Goal: Complete application form

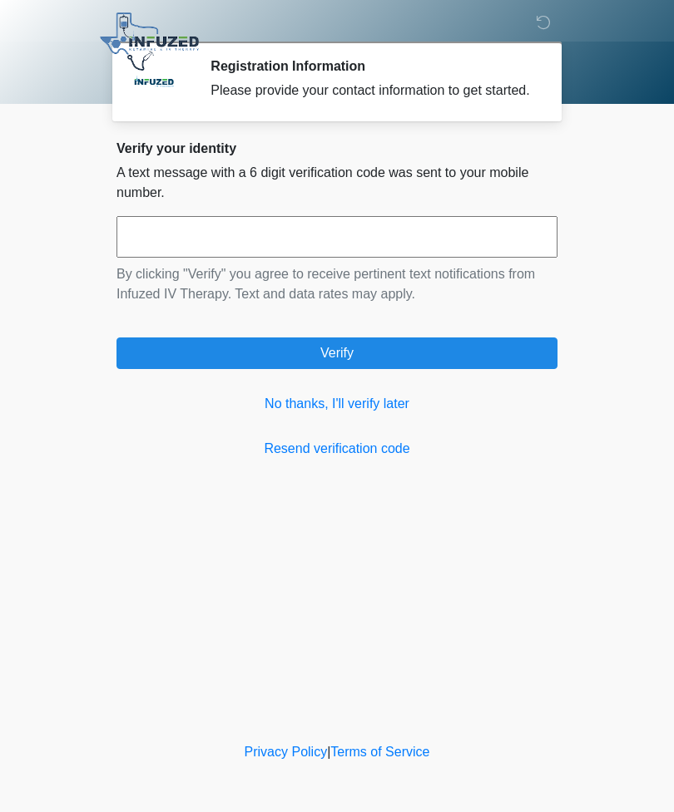
click at [348, 414] on link "No thanks, I'll verify later" at bounding box center [336, 404] width 441 height 20
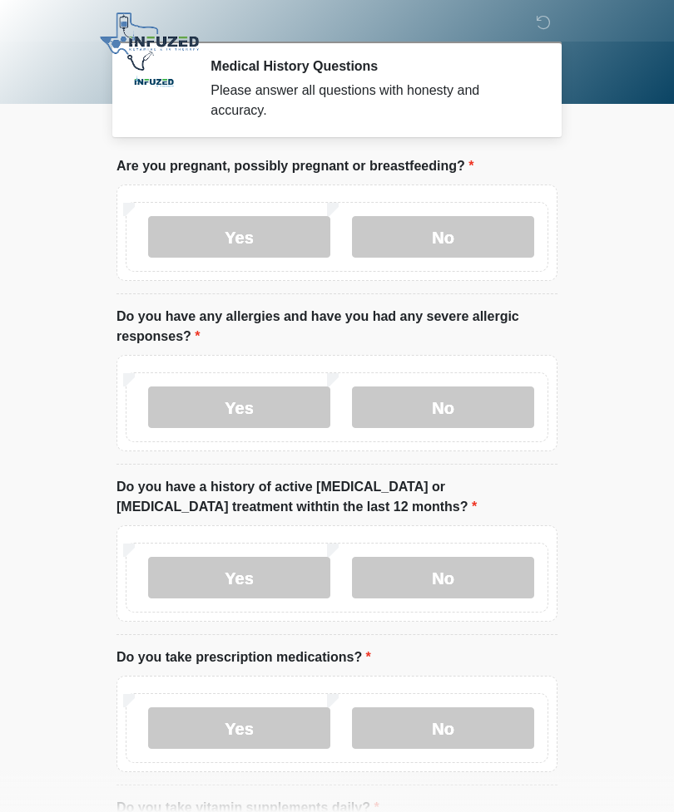
click at [461, 224] on label "No" at bounding box center [443, 237] width 182 height 42
click at [469, 403] on label "No" at bounding box center [443, 408] width 182 height 42
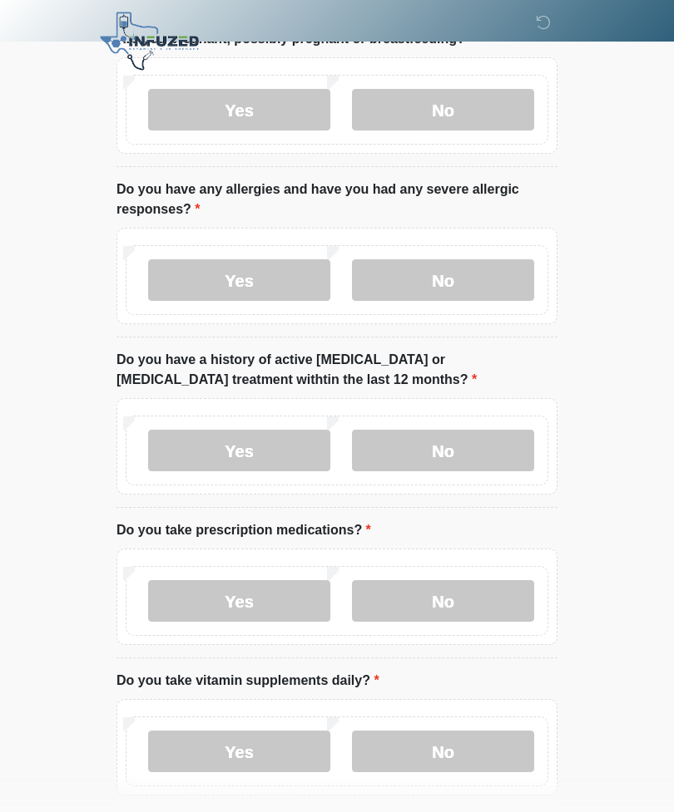
scroll to position [127, 0]
click at [476, 454] on label "No" at bounding box center [443, 451] width 182 height 42
click at [457, 601] on label "No" at bounding box center [443, 601] width 182 height 42
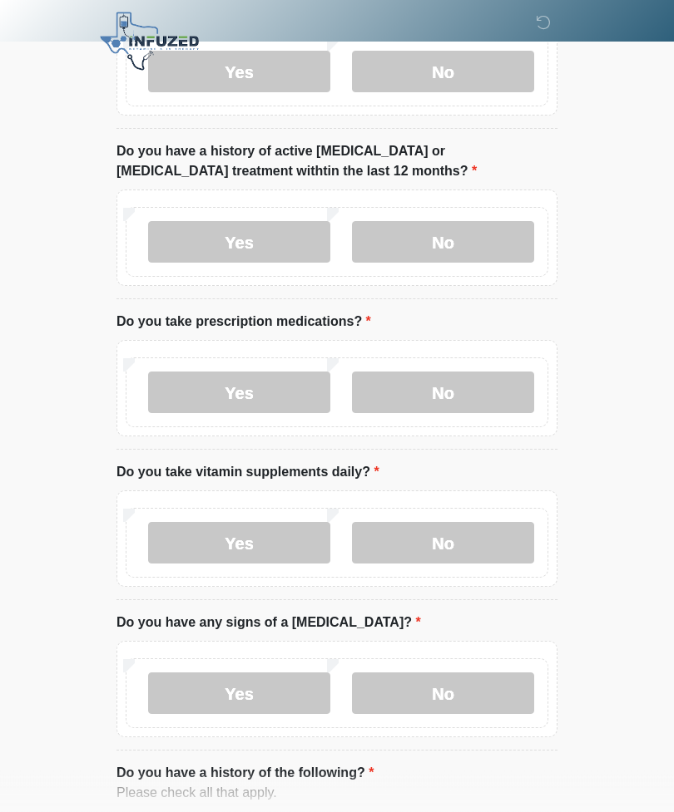
scroll to position [339, 0]
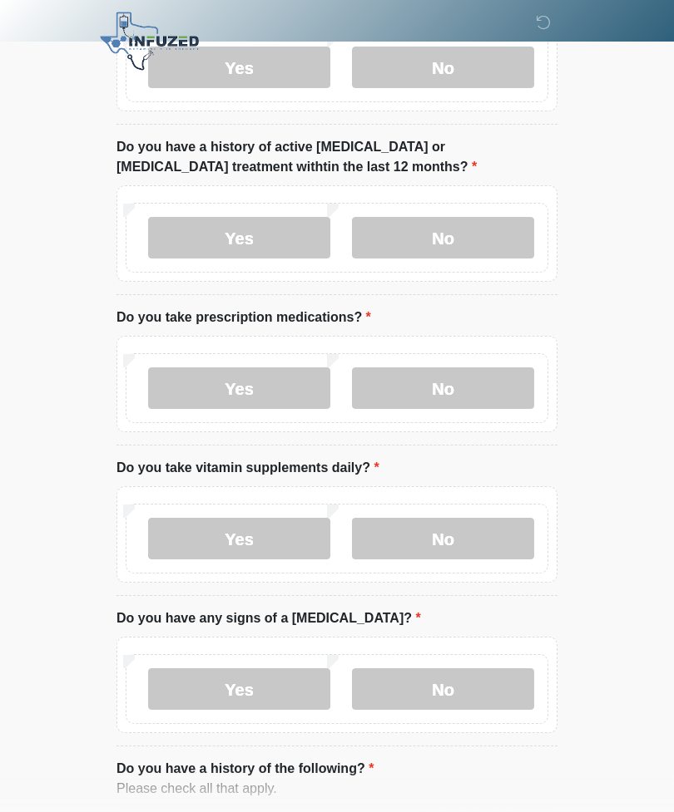
click at [448, 524] on label "No" at bounding box center [443, 540] width 182 height 42
click at [449, 687] on label "No" at bounding box center [443, 690] width 182 height 42
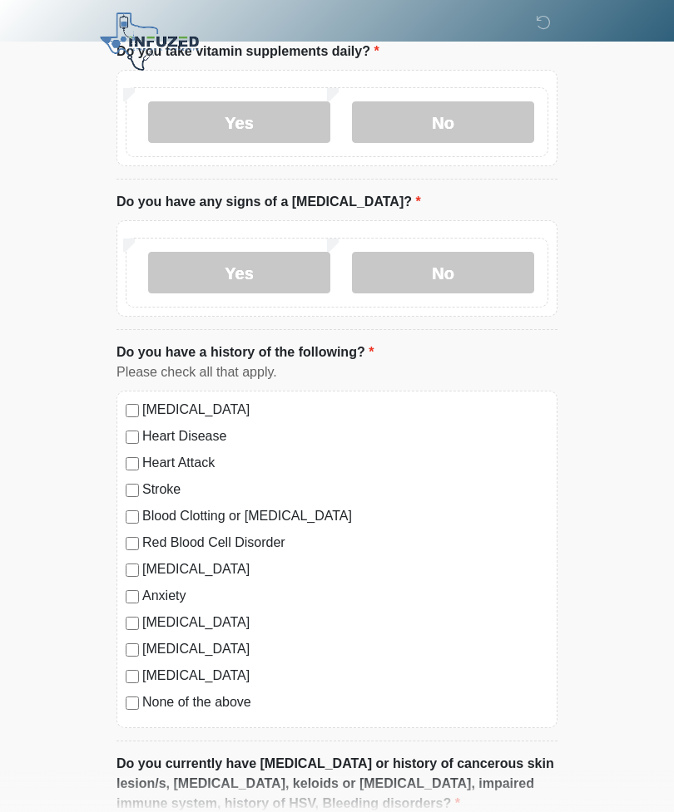
scroll to position [789, 0]
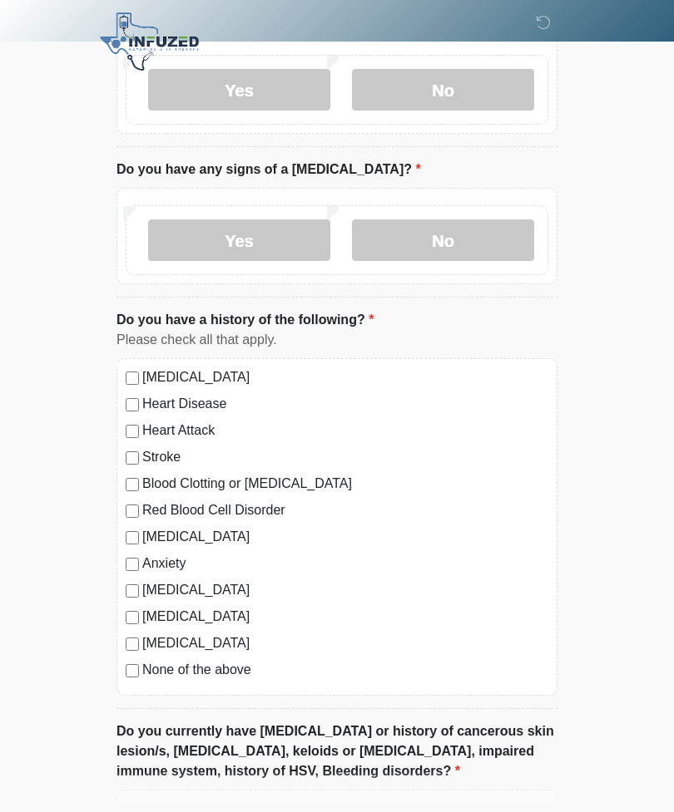
click at [188, 675] on label "None of the above" at bounding box center [345, 670] width 406 height 20
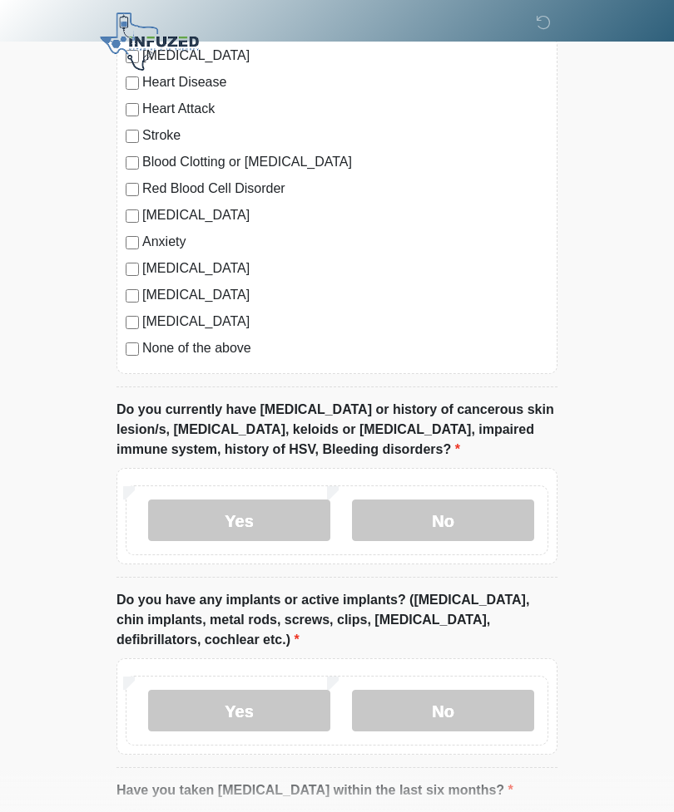
scroll to position [1109, 0]
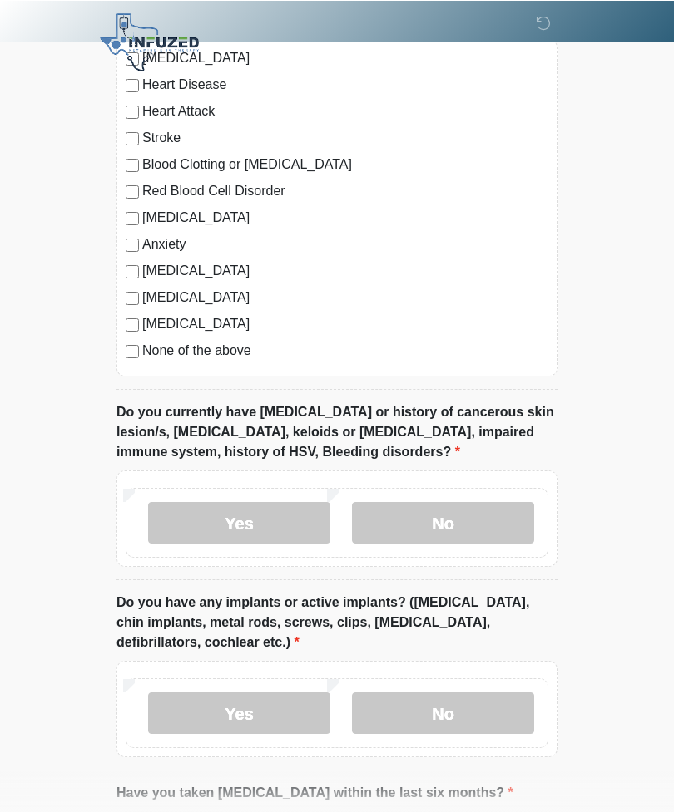
click at [457, 523] on label "No" at bounding box center [443, 522] width 182 height 42
click at [477, 703] on label "No" at bounding box center [443, 714] width 182 height 42
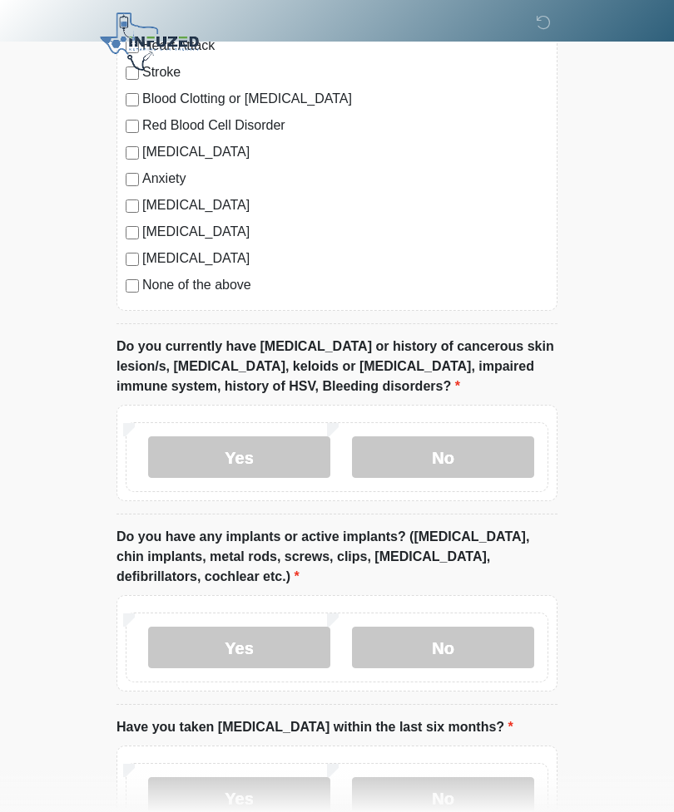
scroll to position [1295, 0]
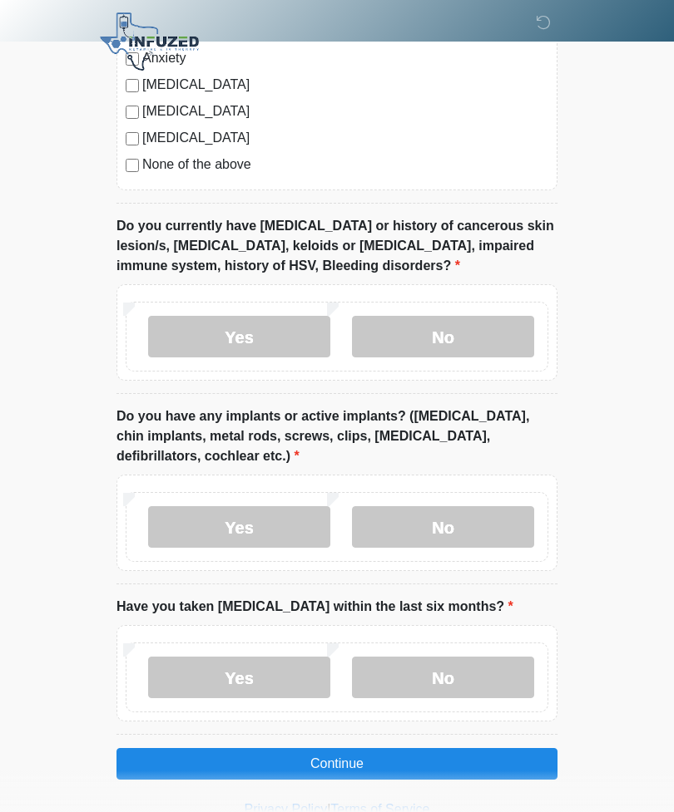
click at [476, 678] on label "No" at bounding box center [443, 678] width 182 height 42
click at [506, 758] on button "Continue" at bounding box center [336, 764] width 441 height 32
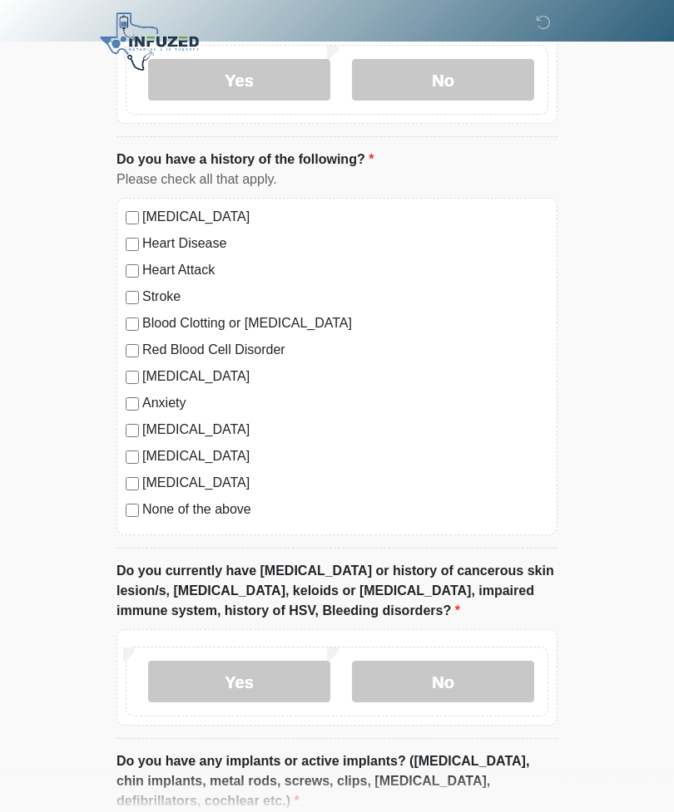
scroll to position [0, 0]
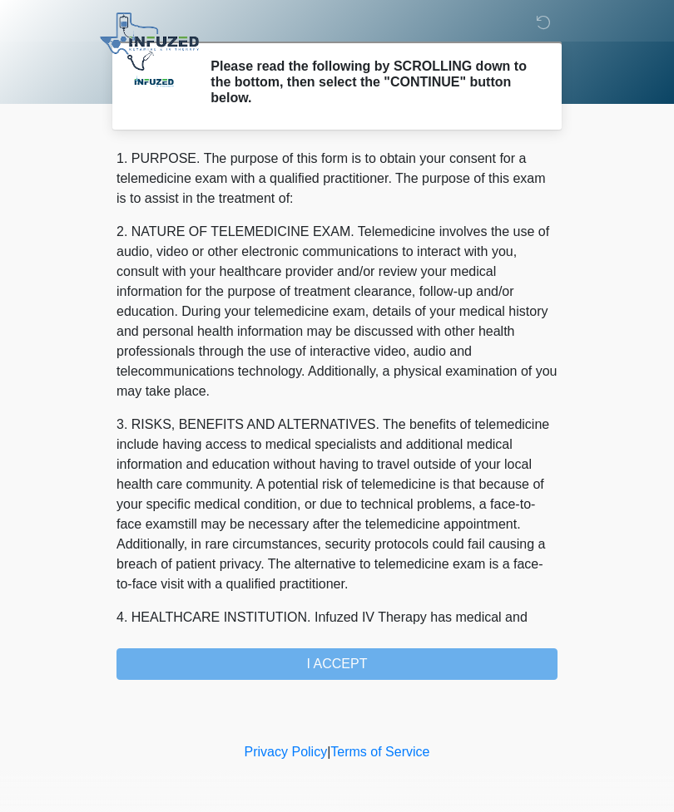
click at [478, 654] on div "1. PURPOSE. The purpose of this form is to obtain your consent for a telemedici…" at bounding box center [336, 414] width 441 height 531
click at [412, 640] on div "1. PURPOSE. The purpose of this form is to obtain your consent for a telemedici…" at bounding box center [336, 414] width 441 height 531
click at [411, 639] on div "1. PURPOSE. The purpose of this form is to obtain your consent for a telemedici…" at bounding box center [336, 414] width 441 height 531
click at [387, 649] on div "1. PURPOSE. The purpose of this form is to obtain your consent for a telemedici…" at bounding box center [336, 414] width 441 height 531
click at [417, 669] on div "1. PURPOSE. The purpose of this form is to obtain your consent for a telemedici…" at bounding box center [336, 414] width 441 height 531
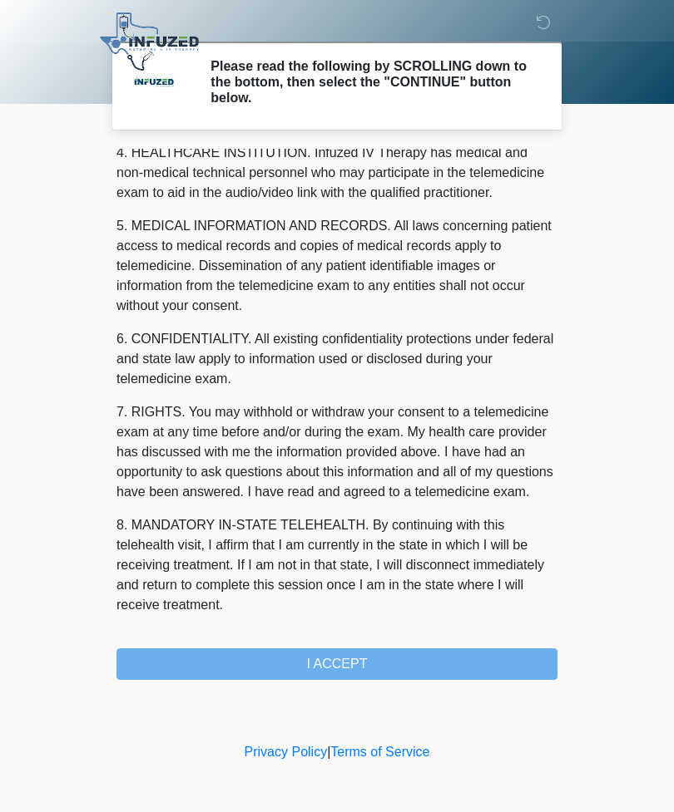
scroll to position [485, 0]
click at [463, 666] on button "I ACCEPT" at bounding box center [336, 665] width 441 height 32
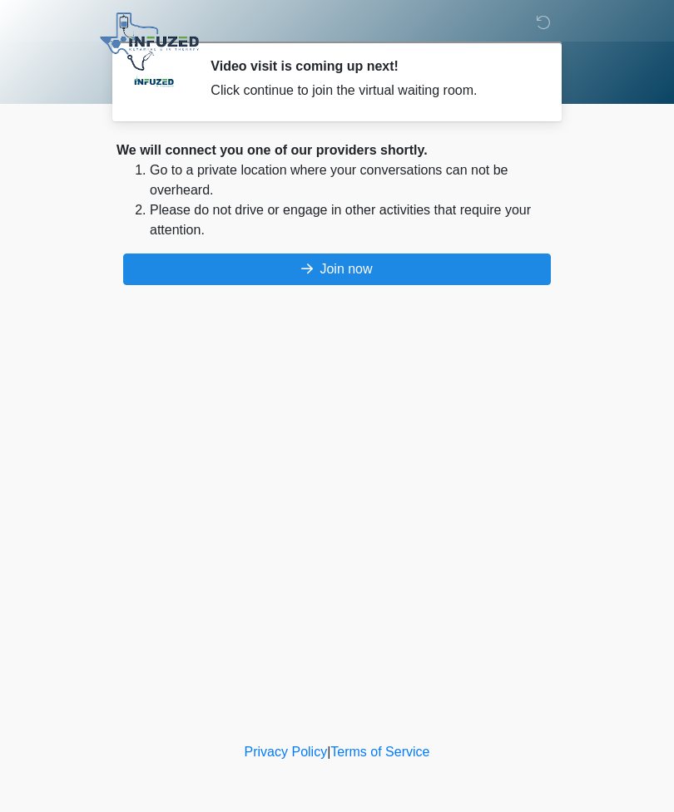
click at [463, 278] on button "Join now" at bounding box center [336, 270] width 427 height 32
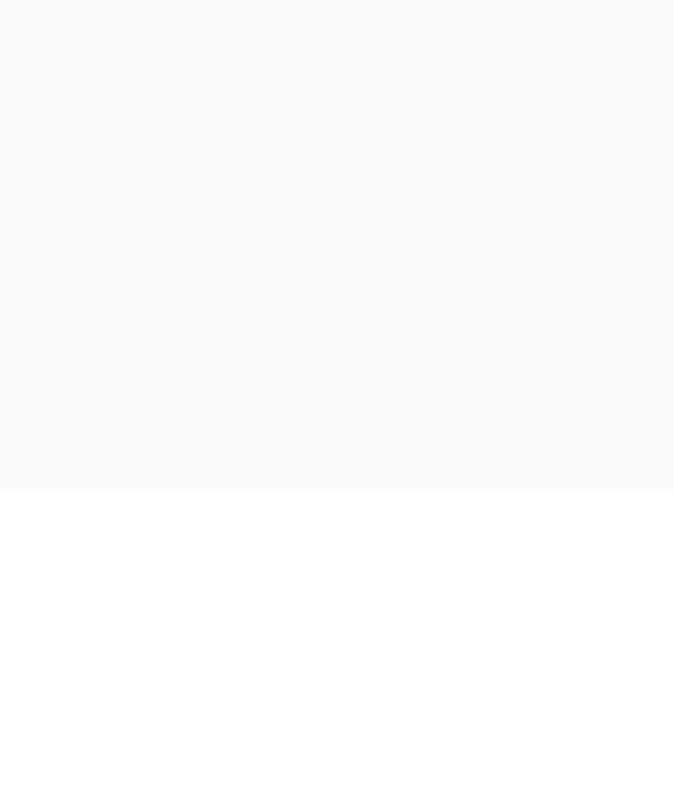
scroll to position [58, 0]
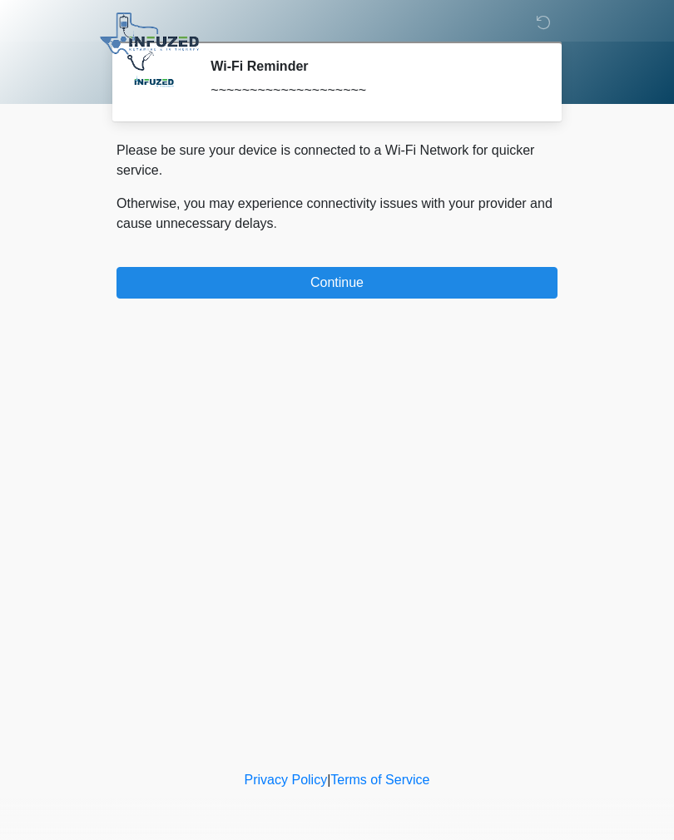
click at [461, 294] on button "Continue" at bounding box center [336, 283] width 441 height 32
